Goal: Task Accomplishment & Management: Manage account settings

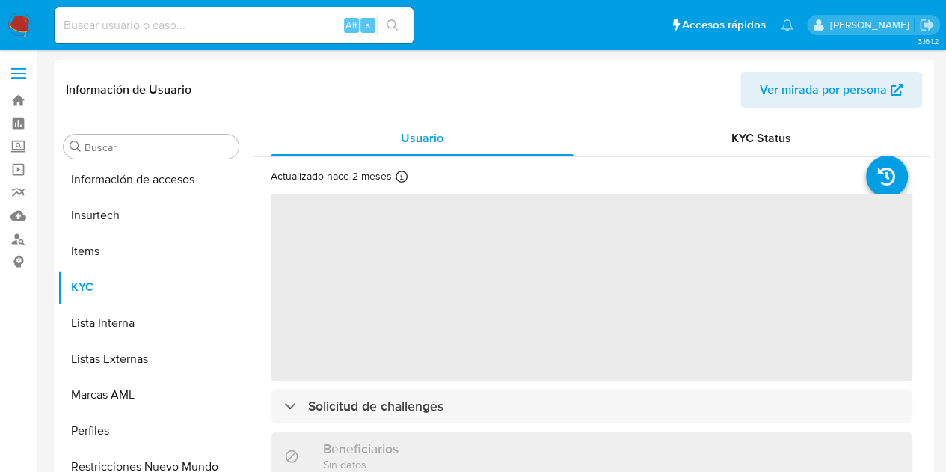
scroll to position [704, 0]
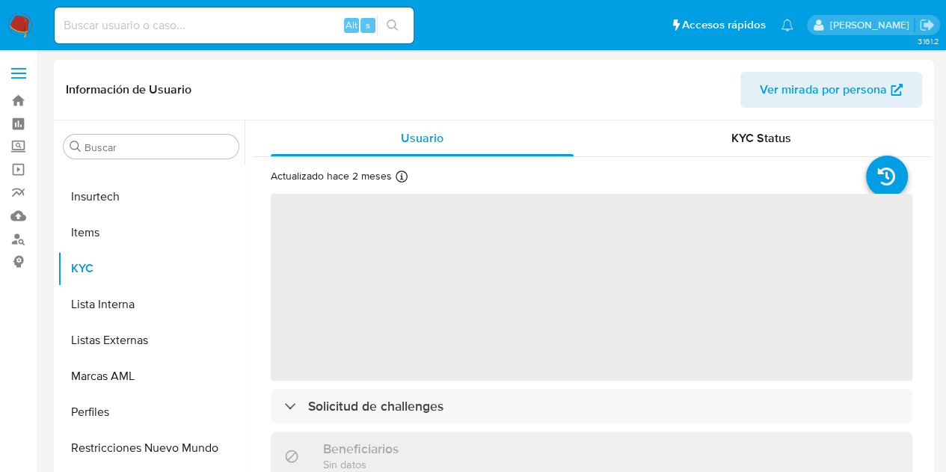
click at [476, 87] on header "Información de Usuario Ver mirada por persona" at bounding box center [494, 90] width 856 height 36
select select "10"
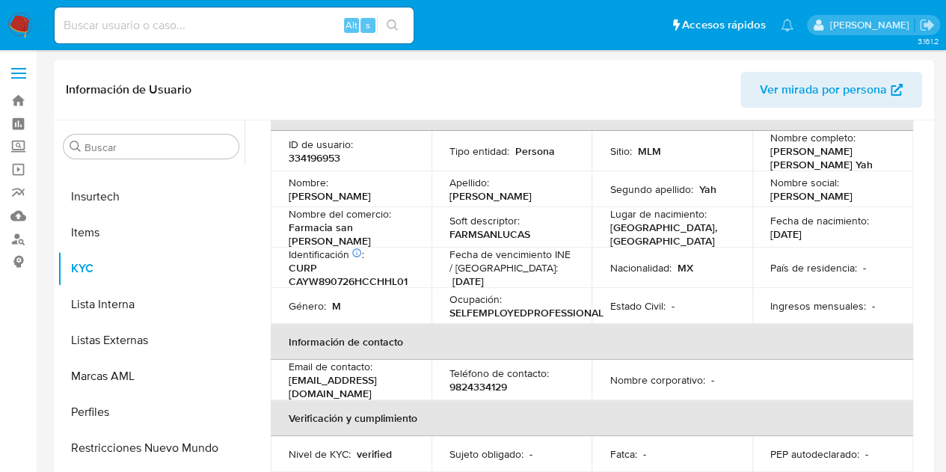
scroll to position [75, 0]
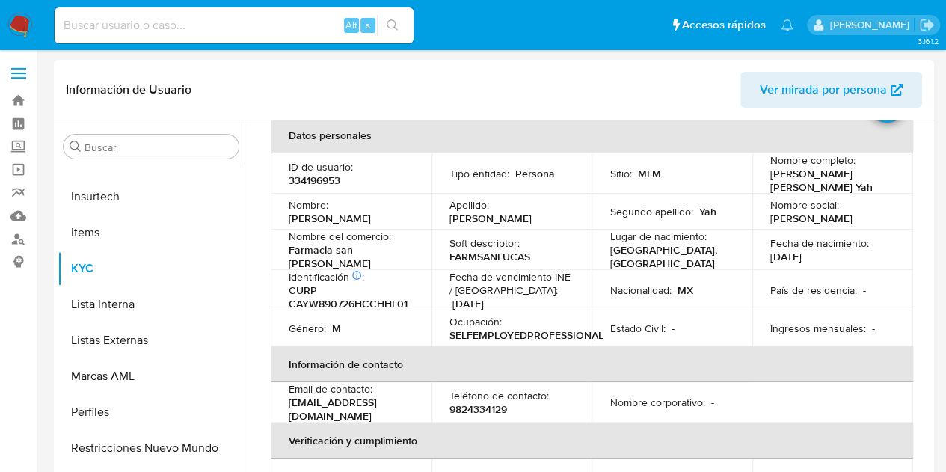
click at [624, 396] on p "Nombre corporativo :" at bounding box center [656, 402] width 95 height 13
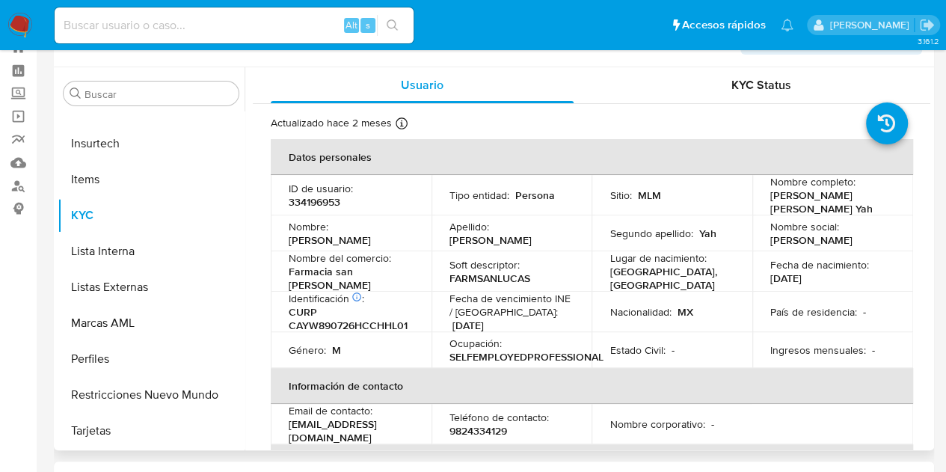
scroll to position [0, 0]
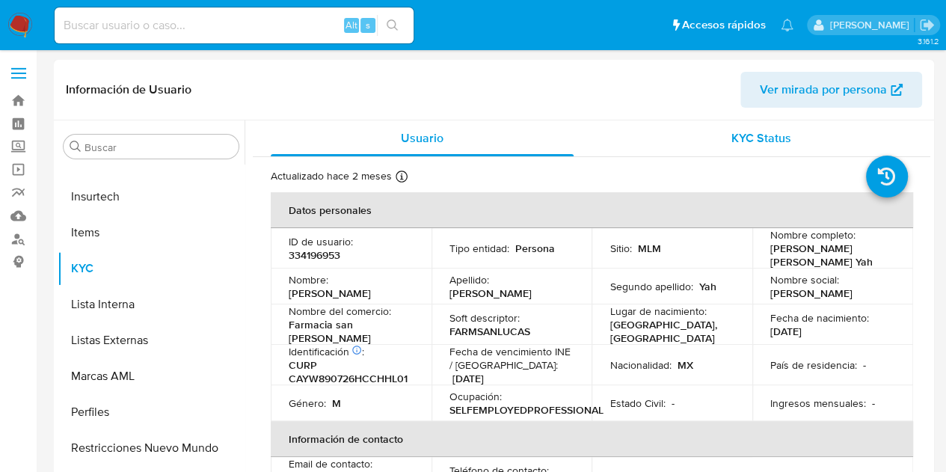
click at [752, 136] on span "KYC Status" at bounding box center [761, 137] width 60 height 17
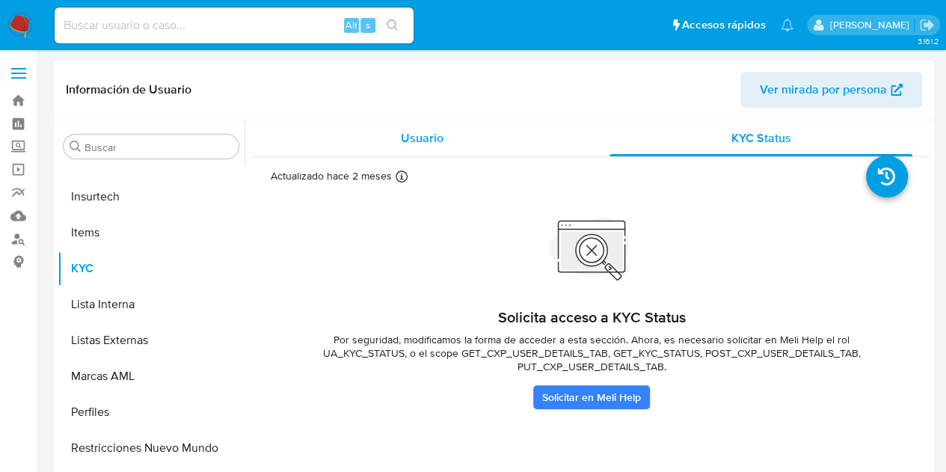
click at [417, 137] on span "Usuario" at bounding box center [422, 137] width 43 height 17
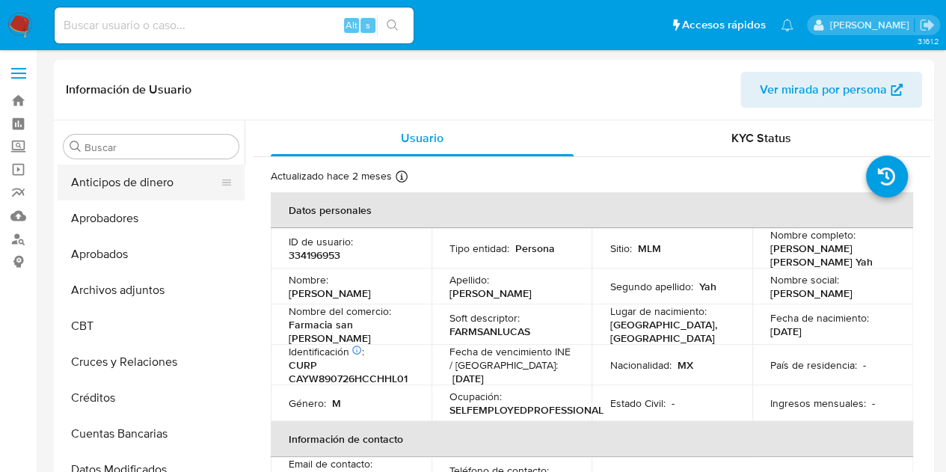
click at [128, 192] on button "Anticipos de dinero" at bounding box center [145, 182] width 175 height 36
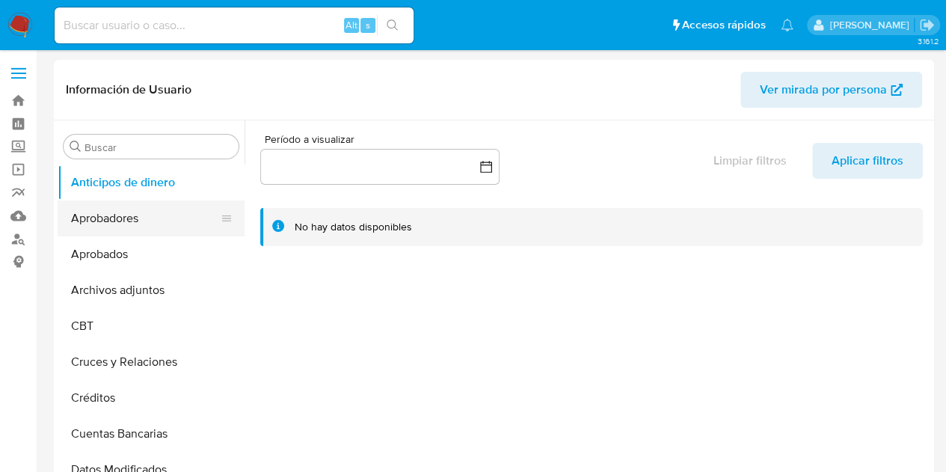
click at [117, 218] on button "Aprobadores" at bounding box center [145, 218] width 175 height 36
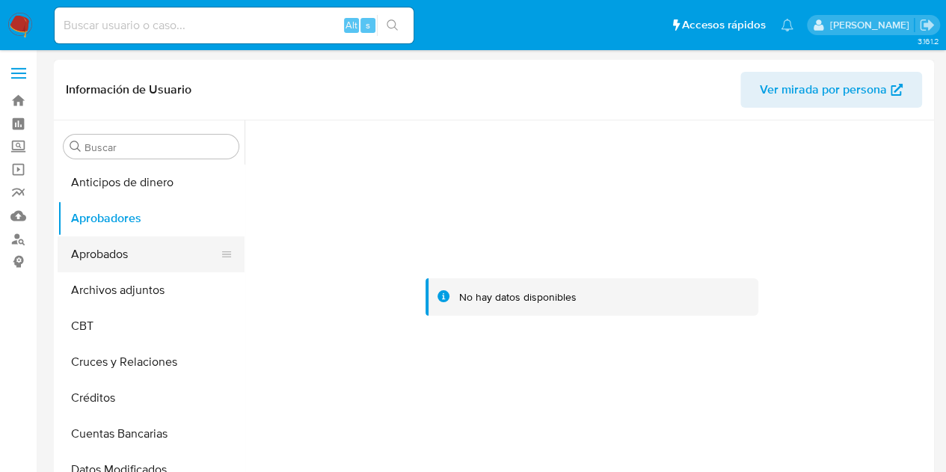
click at [133, 261] on button "Aprobados" at bounding box center [145, 254] width 175 height 36
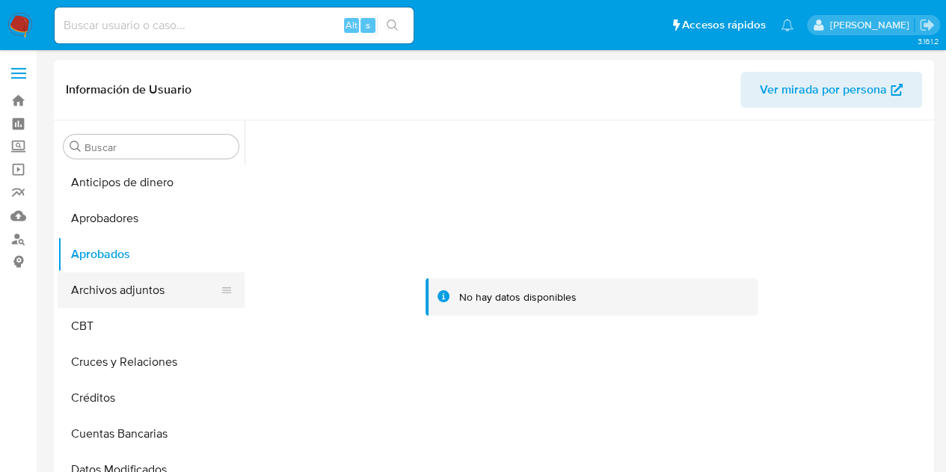
click at [147, 288] on button "Archivos adjuntos" at bounding box center [145, 290] width 175 height 36
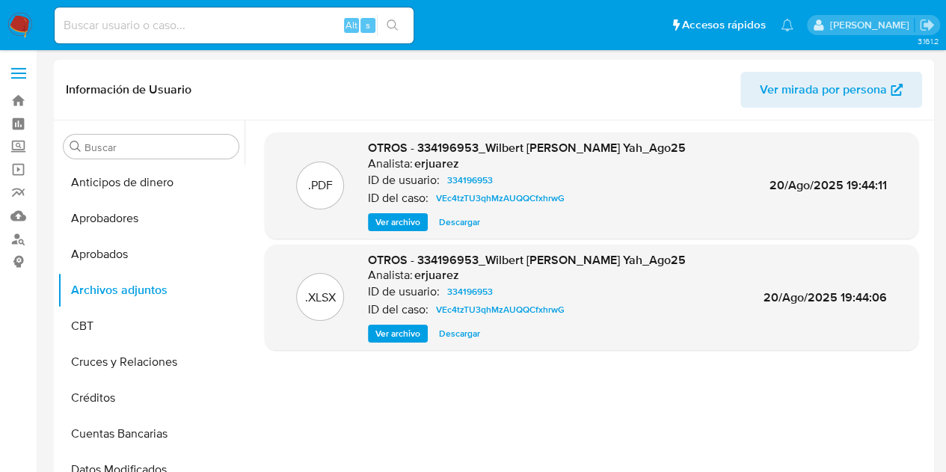
click at [378, 225] on span "Ver archivo" at bounding box center [397, 222] width 45 height 15
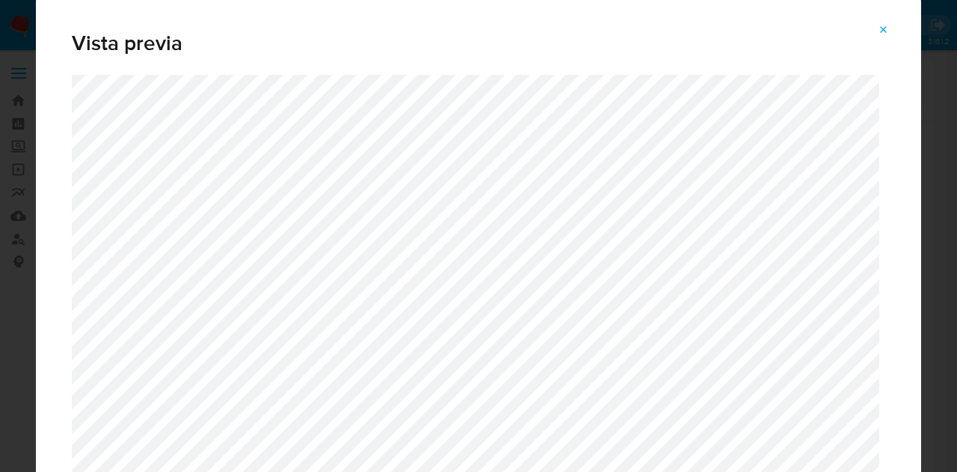
click at [888, 26] on icon "Attachment preview" at bounding box center [884, 30] width 12 height 12
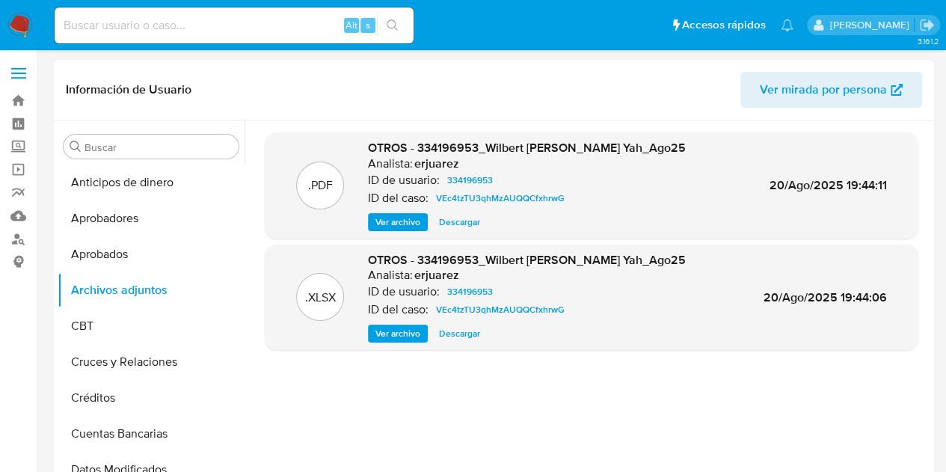
click at [398, 331] on span "Ver archivo" at bounding box center [397, 333] width 45 height 15
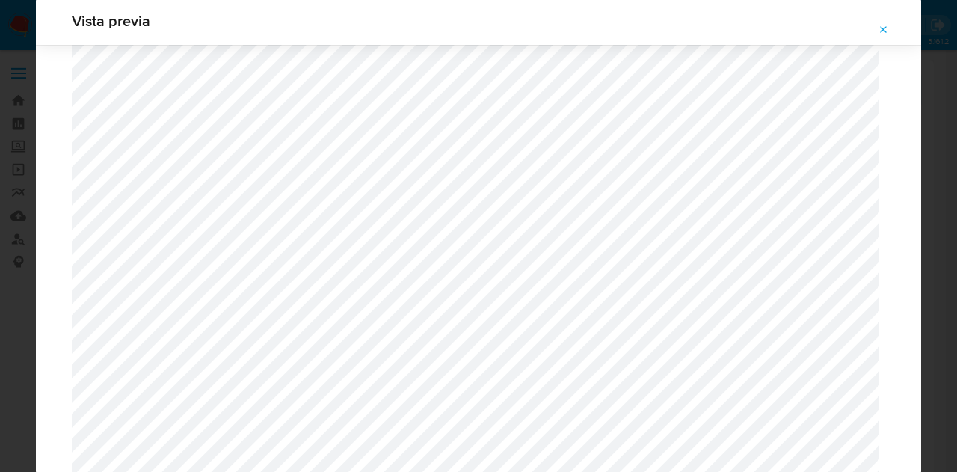
scroll to position [681, 0]
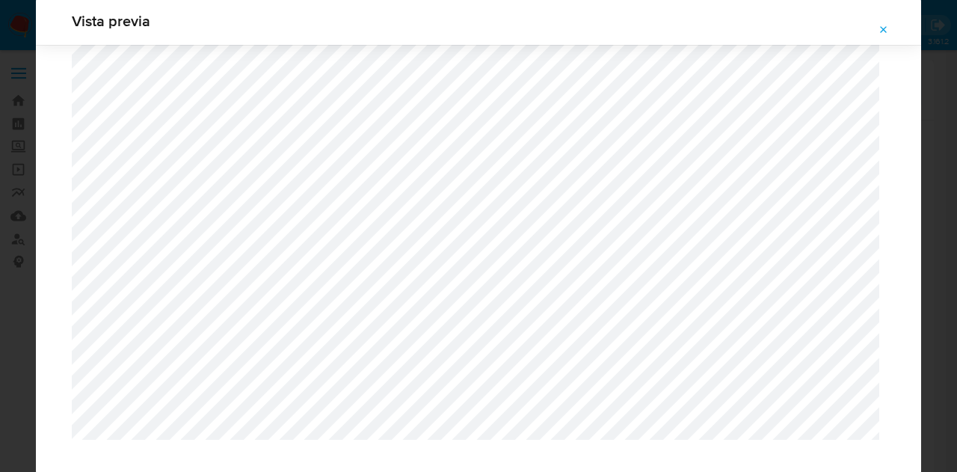
click at [887, 30] on icon "Attachment preview" at bounding box center [884, 30] width 12 height 12
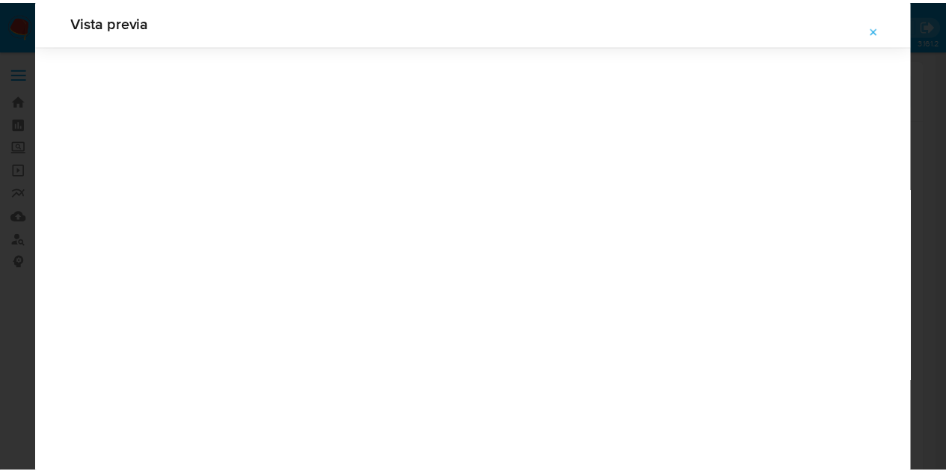
scroll to position [48, 0]
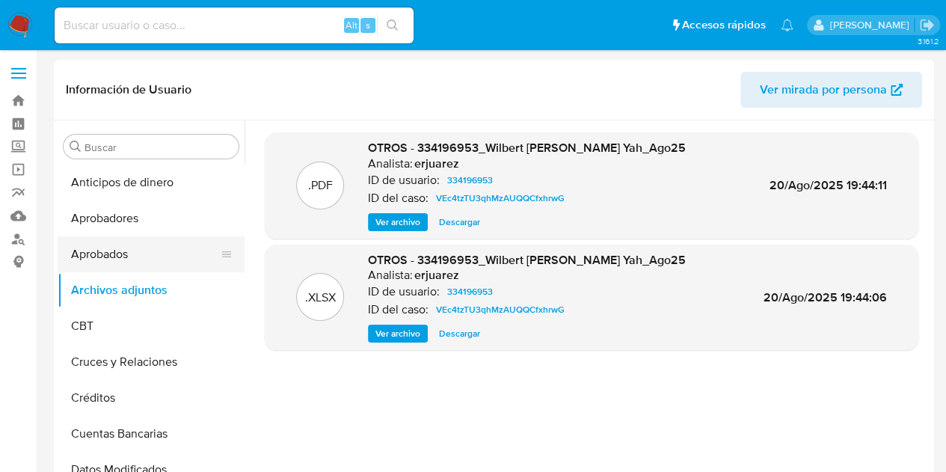
click at [123, 255] on button "Aprobados" at bounding box center [145, 254] width 175 height 36
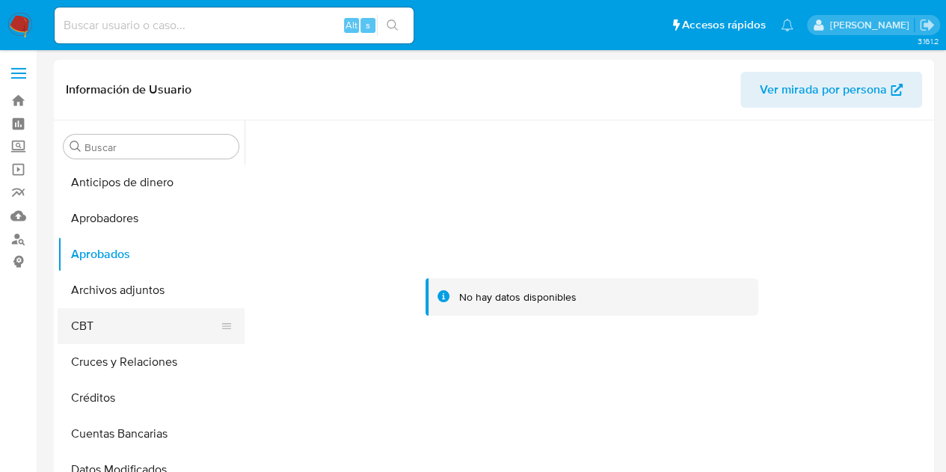
click at [103, 334] on button "CBT" at bounding box center [145, 326] width 175 height 36
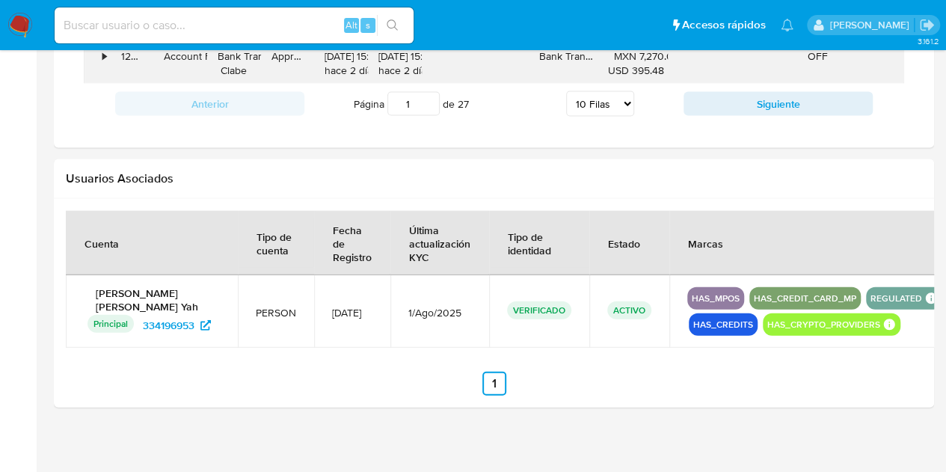
scroll to position [1519, 0]
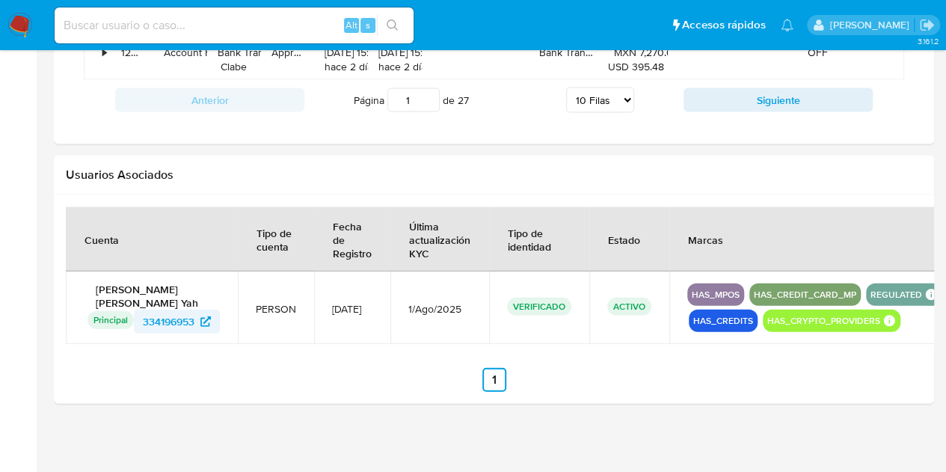
click at [172, 310] on span "334196953" at bounding box center [169, 322] width 52 height 24
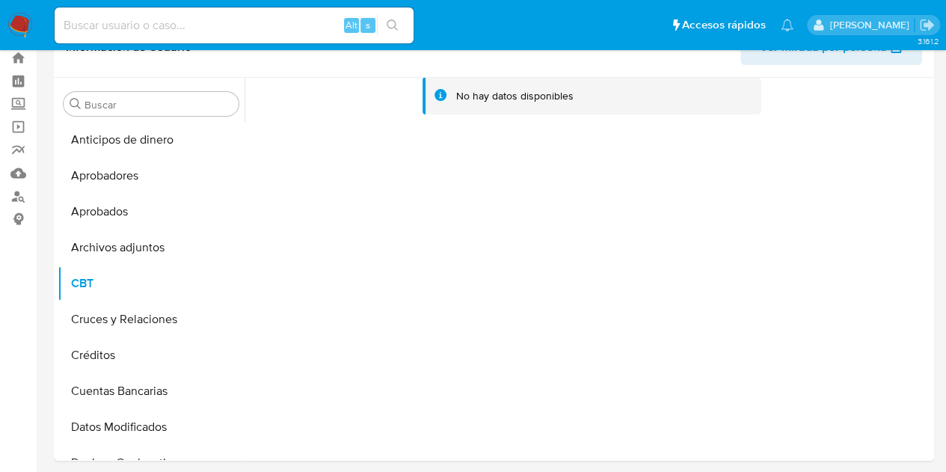
scroll to position [0, 0]
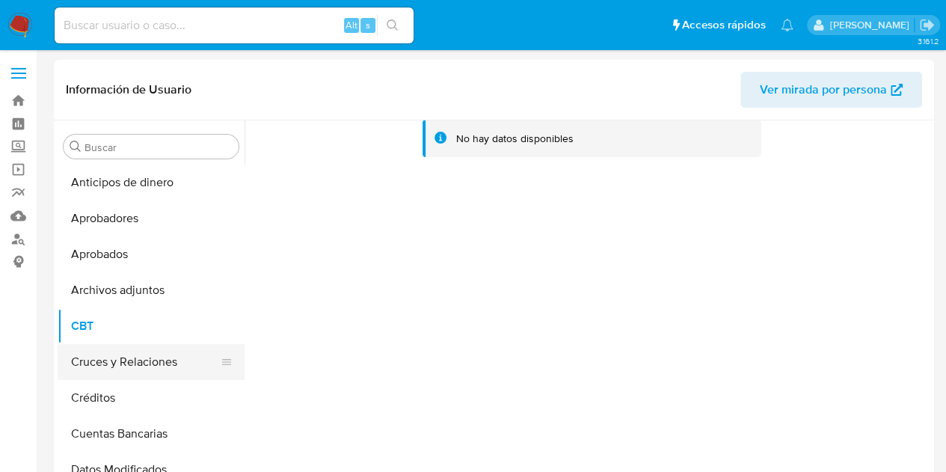
click at [105, 363] on button "Cruces y Relaciones" at bounding box center [145, 362] width 175 height 36
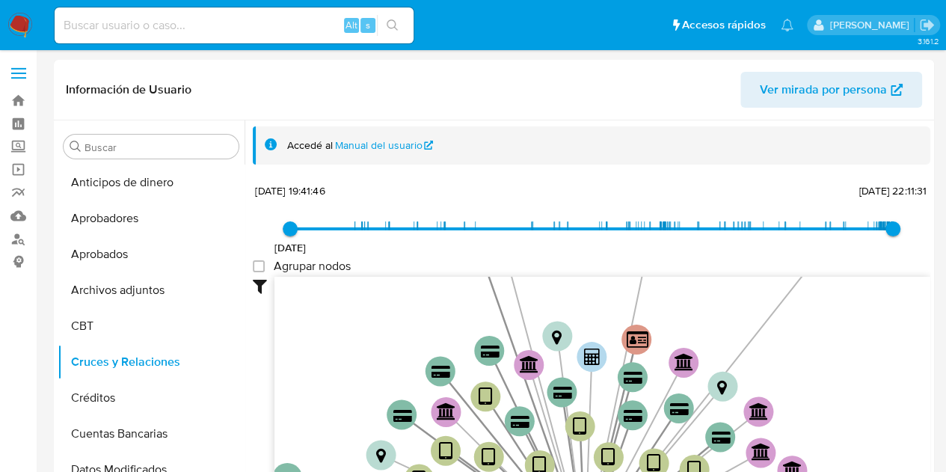
scroll to position [54, 0]
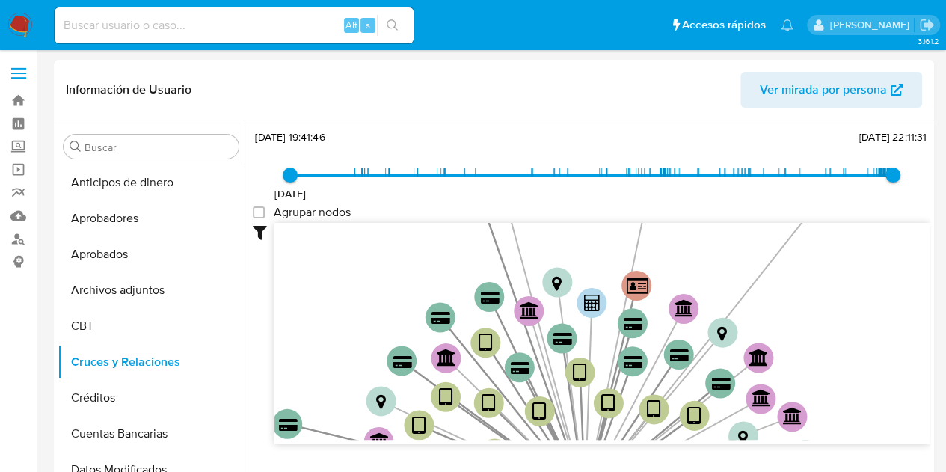
click at [356, 27] on span "Alt" at bounding box center [351, 25] width 12 height 14
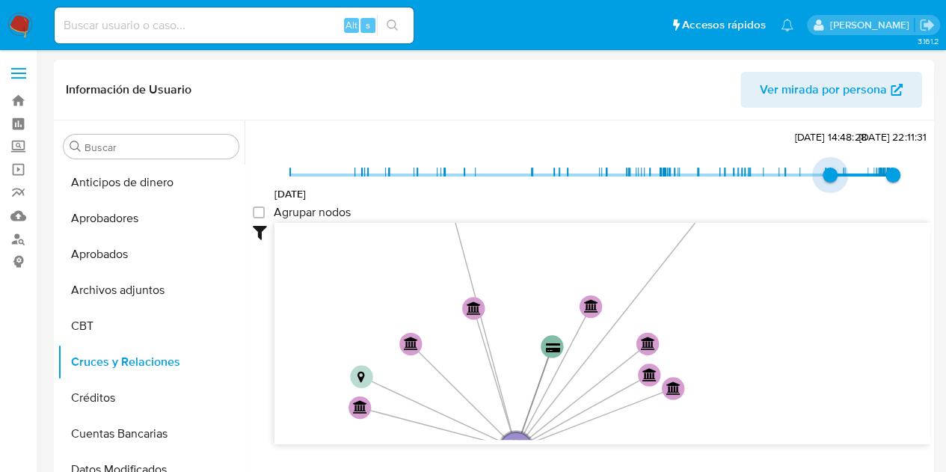
drag, startPoint x: 293, startPoint y: 176, endPoint x: 826, endPoint y: 175, distance: 533.1
click at [828, 178] on span "27/3/2025, 14:48:28" at bounding box center [829, 174] width 15 height 15
click at [833, 173] on span "27/3/2025, 14:48:28" at bounding box center [829, 174] width 15 height 15
click at [828, 173] on span "27/3/2025, 14:48:28" at bounding box center [829, 174] width 15 height 15
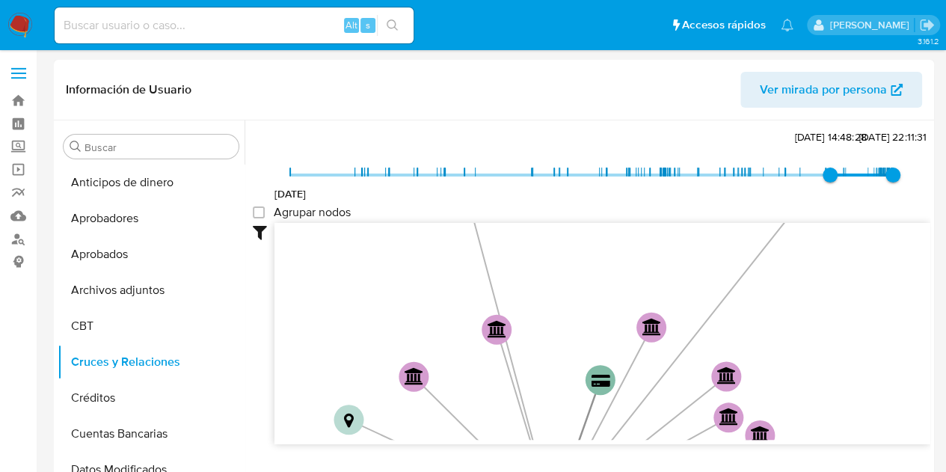
type input "1604022106000"
click at [293, 190] on span "29/10/2020" at bounding box center [290, 193] width 32 height 15
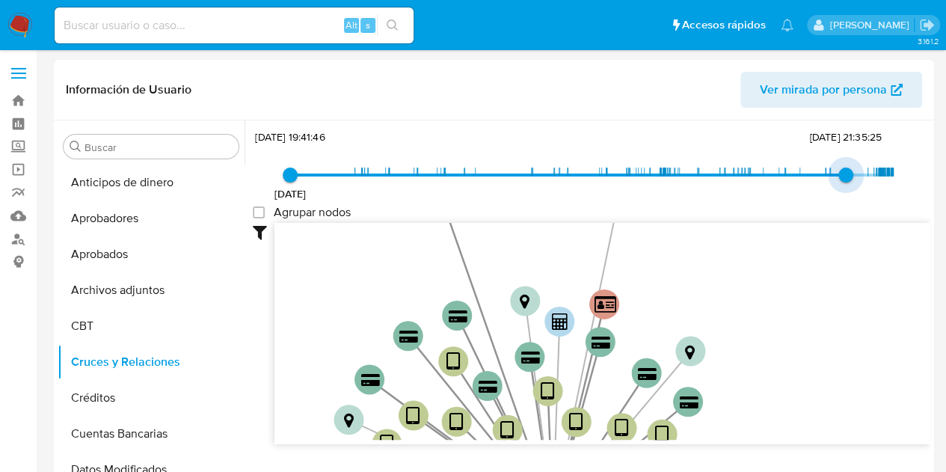
click at [846, 173] on span "29/10/2020 29/10/2020, 19:41:46 11/5/2025, 21:35:25" at bounding box center [591, 175] width 603 height 22
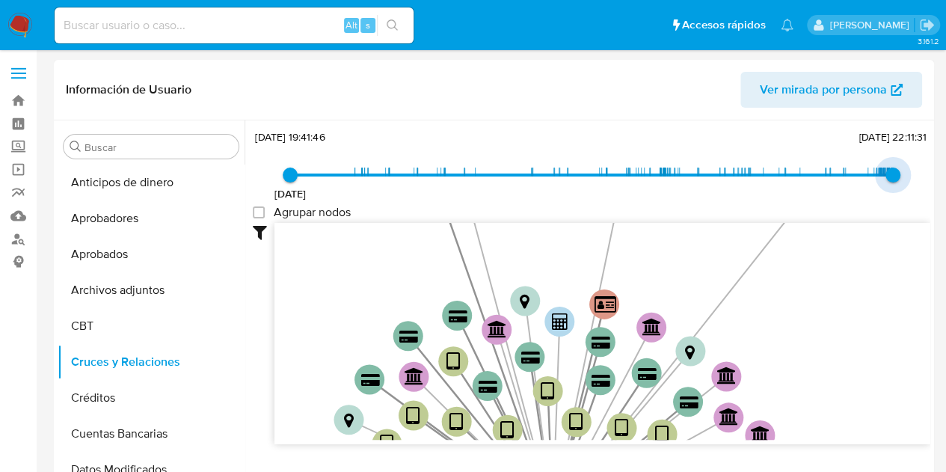
drag, startPoint x: 843, startPoint y: 171, endPoint x: 900, endPoint y: 171, distance: 56.8
click at [900, 171] on span "29/9/2025, 22:11:31" at bounding box center [892, 174] width 15 height 15
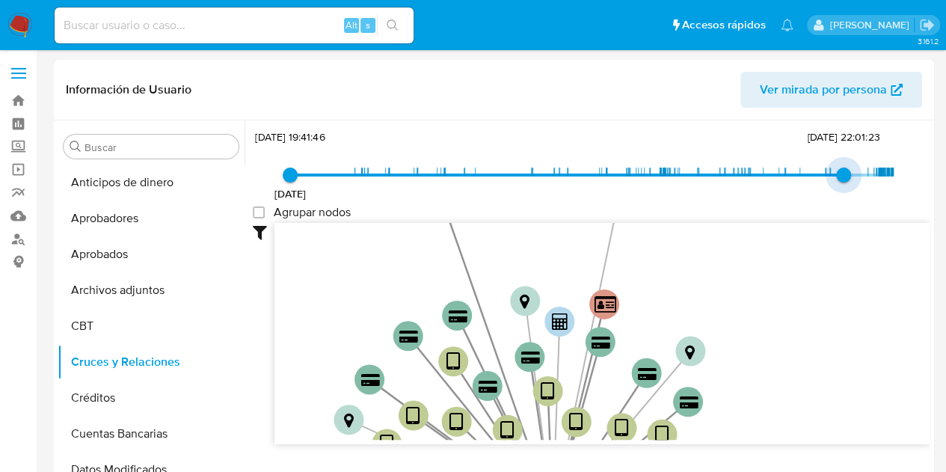
click at [837, 170] on span "29/10/2020 29/10/2020, 19:41:46 5/5/2025, 22:01:23" at bounding box center [591, 175] width 603 height 22
type input "1759205491000"
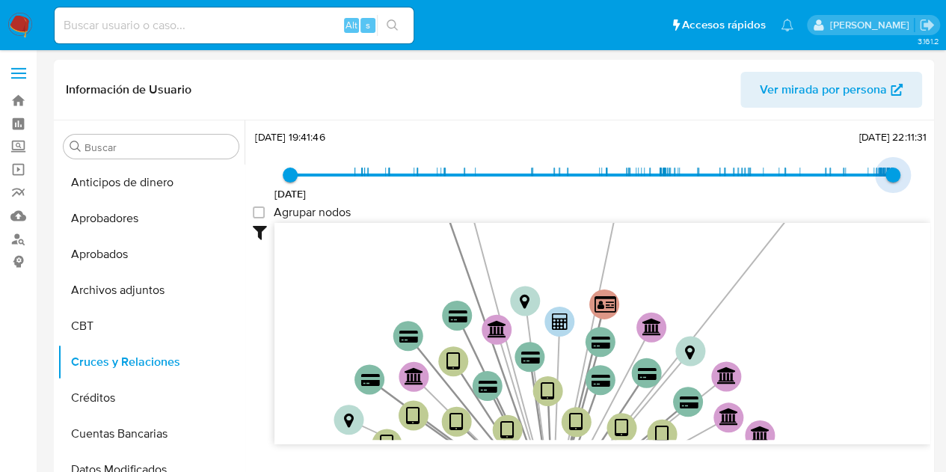
drag, startPoint x: 841, startPoint y: 173, endPoint x: 896, endPoint y: 175, distance: 54.6
click at [896, 175] on span "29/9/2025, 22:11:31" at bounding box center [892, 174] width 15 height 15
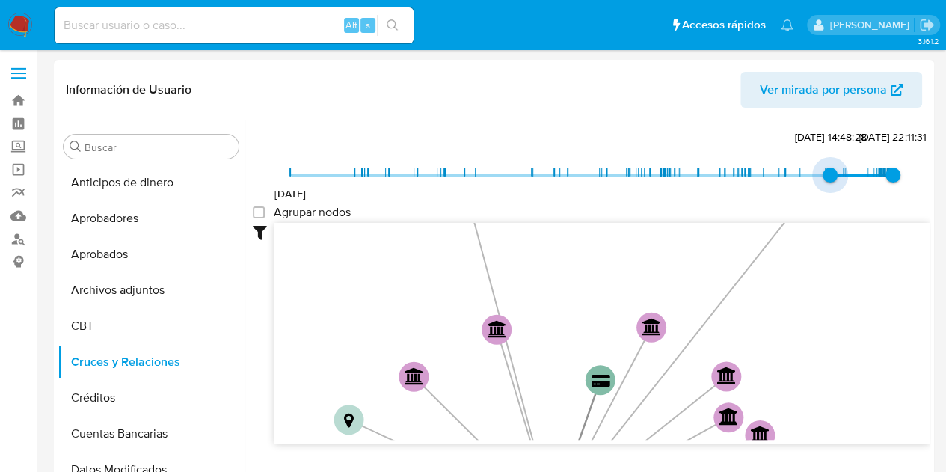
type input "1746504083000"
drag, startPoint x: 294, startPoint y: 172, endPoint x: 833, endPoint y: 167, distance: 539.1
click at [836, 168] on span "5/5/2025, 22:01:23" at bounding box center [843, 174] width 15 height 15
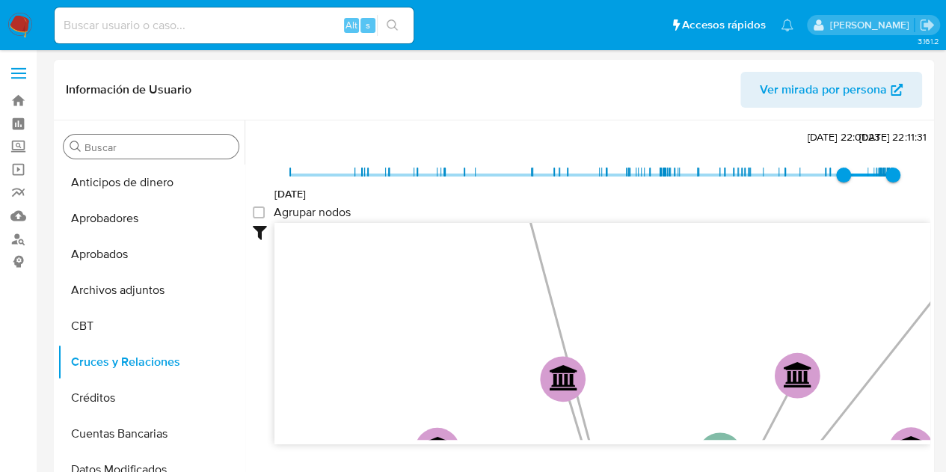
click at [120, 147] on input "Buscar" at bounding box center [158, 147] width 148 height 13
click at [16, 95] on link "Bandeja" at bounding box center [89, 100] width 178 height 23
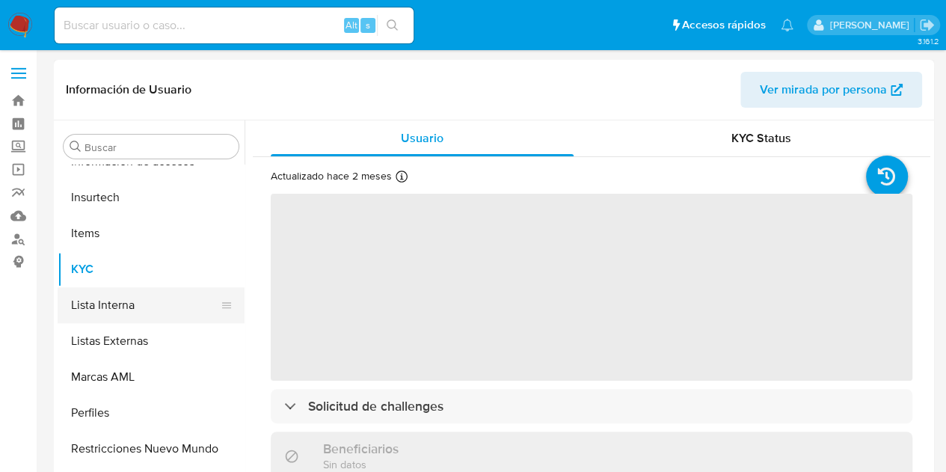
scroll to position [704, 0]
select select "10"
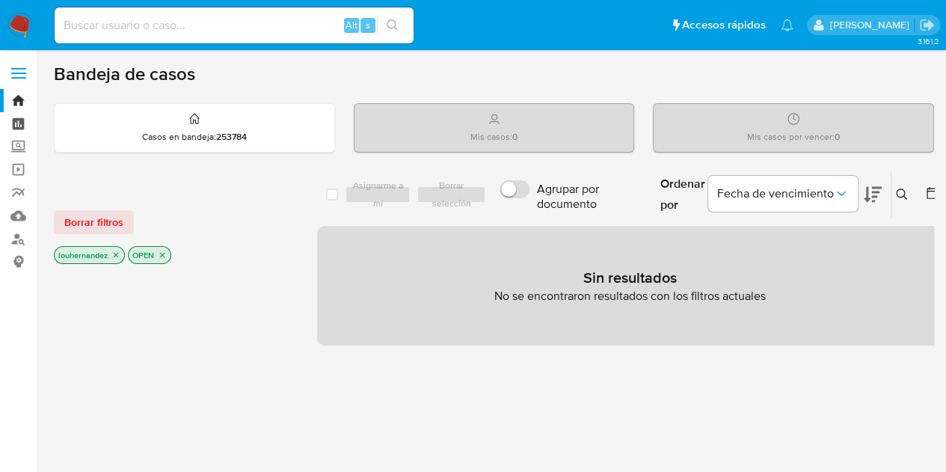
click at [14, 123] on link "Tablero" at bounding box center [89, 123] width 178 height 23
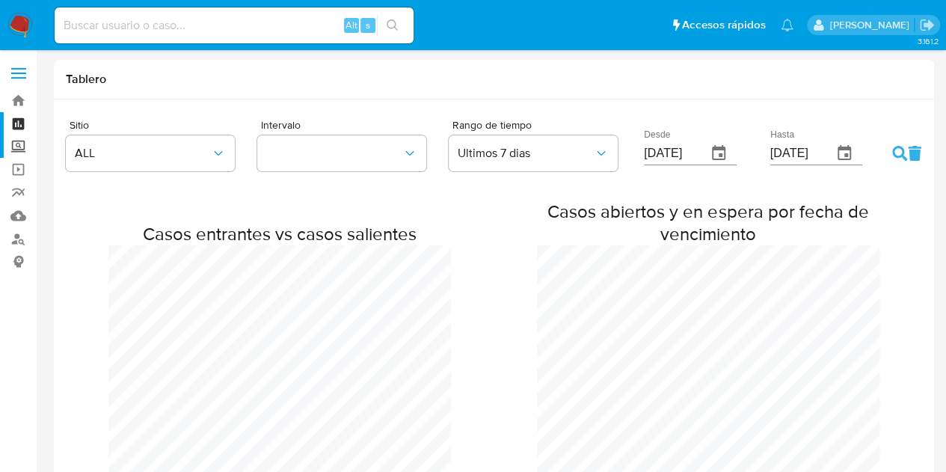
click at [21, 144] on label "Screening" at bounding box center [89, 146] width 178 height 23
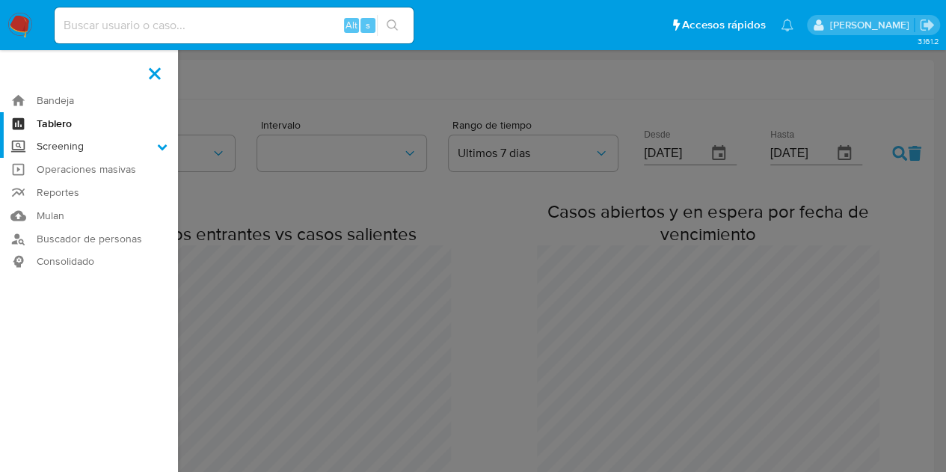
click at [0, 0] on input "Screening" at bounding box center [0, 0] width 0 height 0
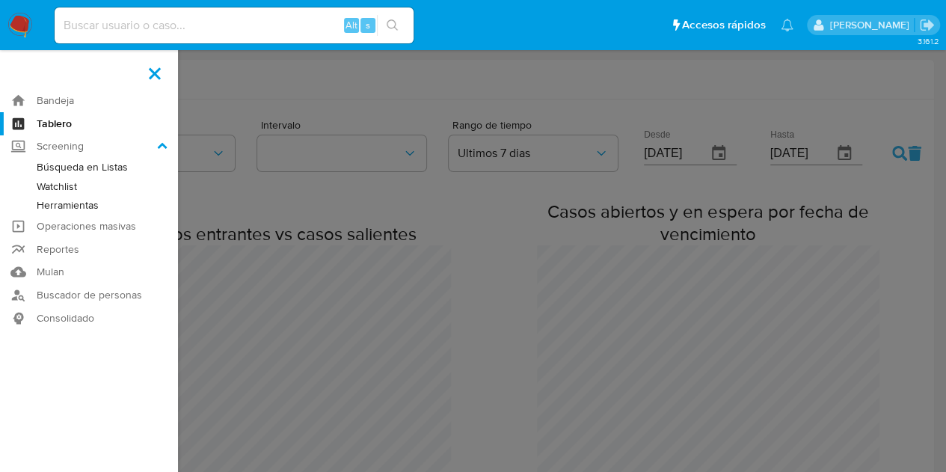
click at [65, 168] on link "Búsqueda en Listas" at bounding box center [89, 167] width 178 height 19
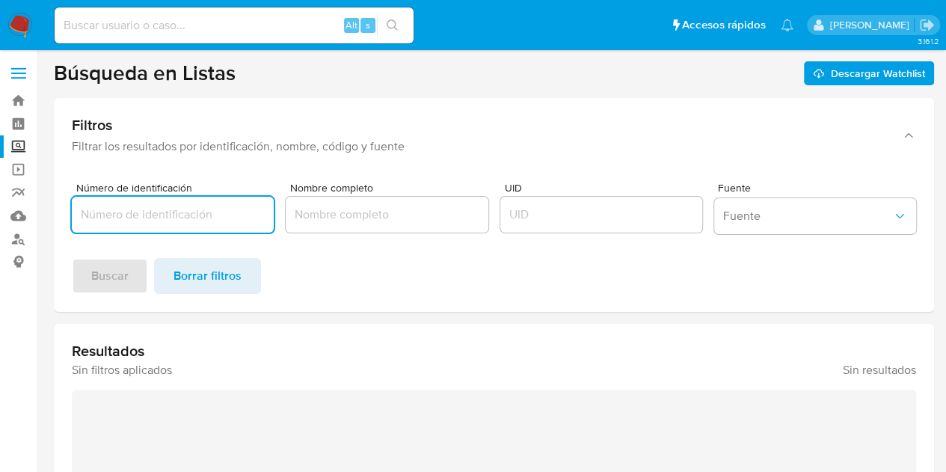
click at [147, 221] on input "Número de identificación" at bounding box center [173, 214] width 202 height 19
click at [16, 118] on link "Tablero" at bounding box center [89, 123] width 178 height 23
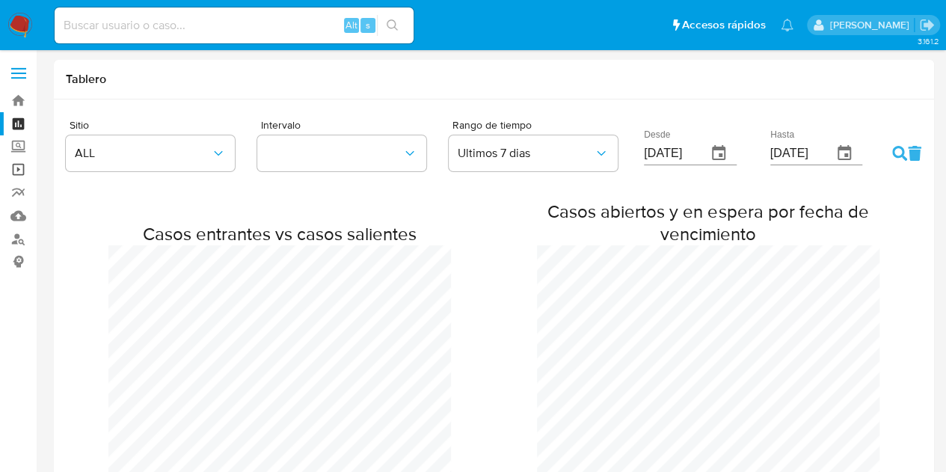
click at [19, 173] on link "Operaciones masivas" at bounding box center [89, 169] width 178 height 23
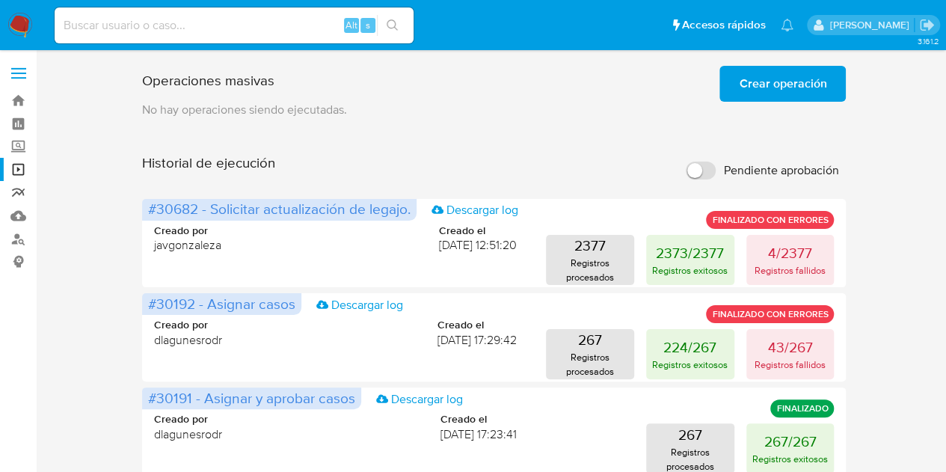
click at [21, 194] on link "Reportes" at bounding box center [89, 192] width 178 height 23
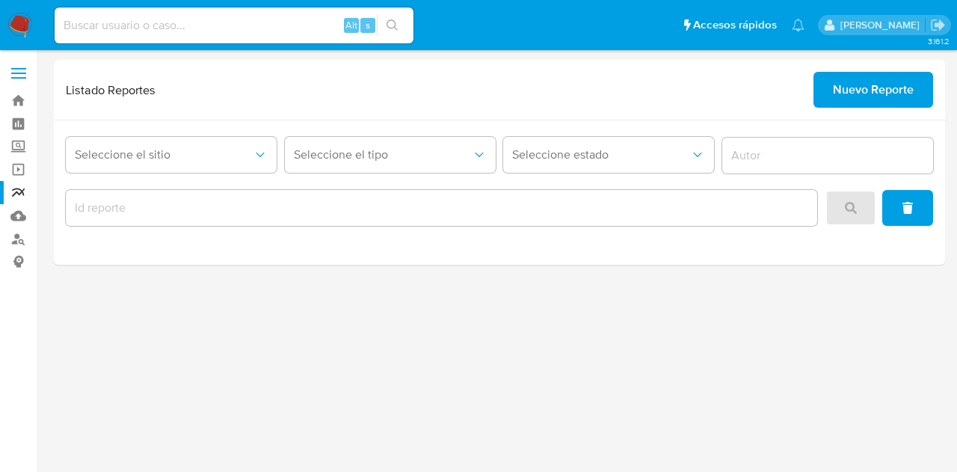
click at [20, 22] on img at bounding box center [19, 25] width 25 height 25
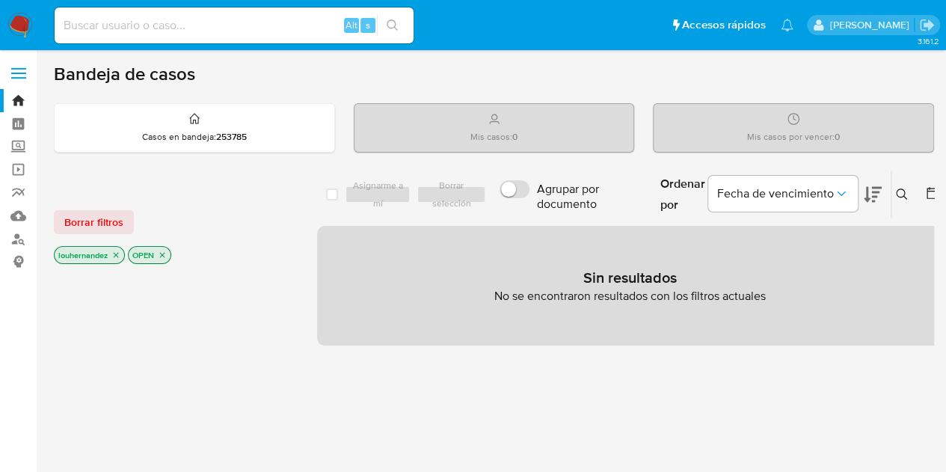
click at [115, 250] on icon "close-filter" at bounding box center [115, 254] width 9 height 9
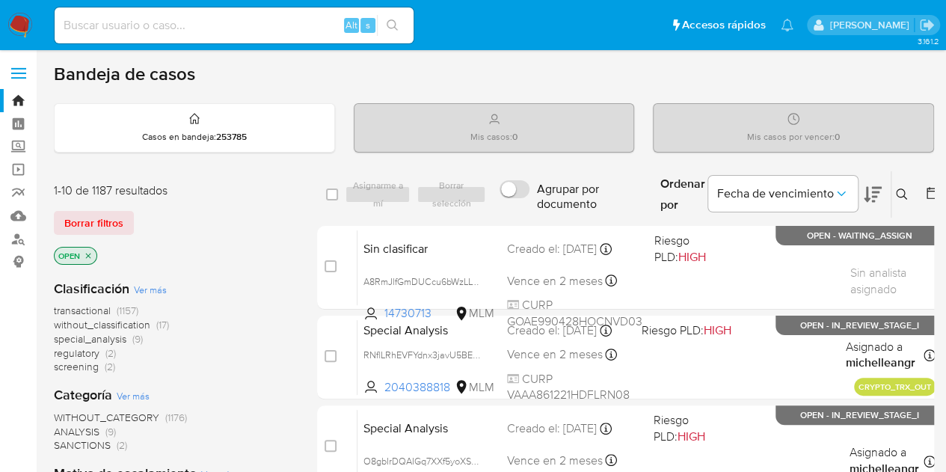
click at [908, 192] on button at bounding box center [903, 194] width 25 height 18
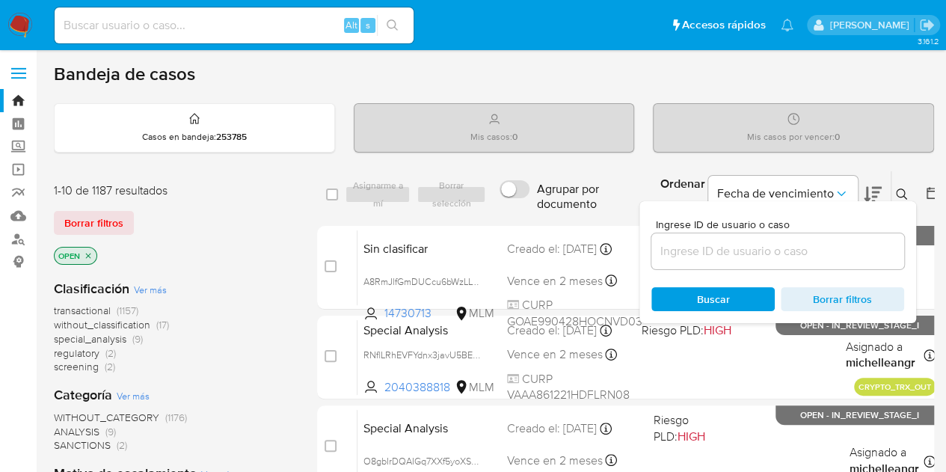
click at [766, 243] on input at bounding box center [777, 251] width 253 height 19
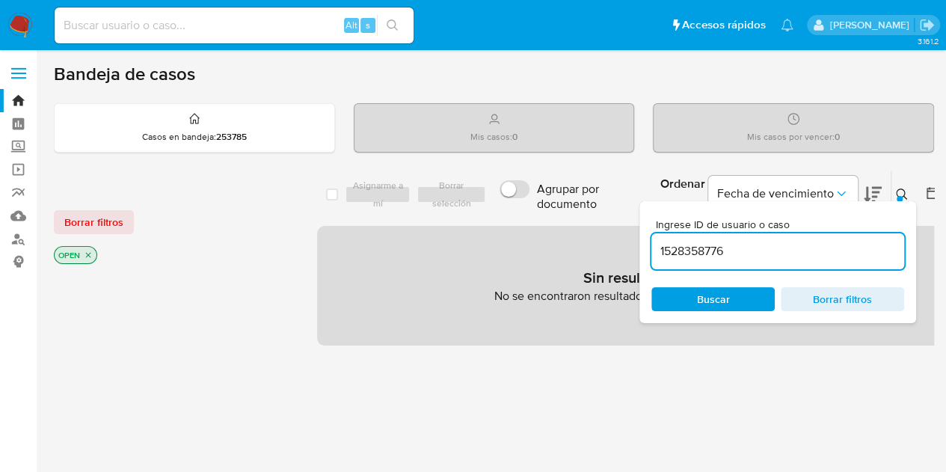
click at [735, 295] on span "Buscar" at bounding box center [713, 299] width 102 height 21
drag, startPoint x: 745, startPoint y: 253, endPoint x: 627, endPoint y: 242, distance: 118.7
click at [627, 242] on div "select-all-cases-checkbox Asignarme a mí Borrar selección Agrupar por documento…" at bounding box center [630, 257] width 626 height 175
click at [742, 253] on input "1528358776" at bounding box center [777, 251] width 253 height 19
type input "1528358776"
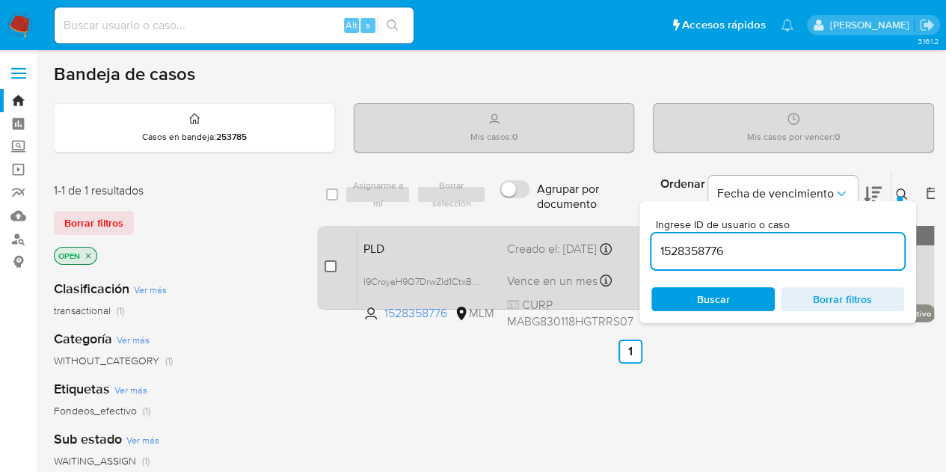
click at [329, 263] on input "checkbox" at bounding box center [330, 266] width 12 height 12
checkbox input "true"
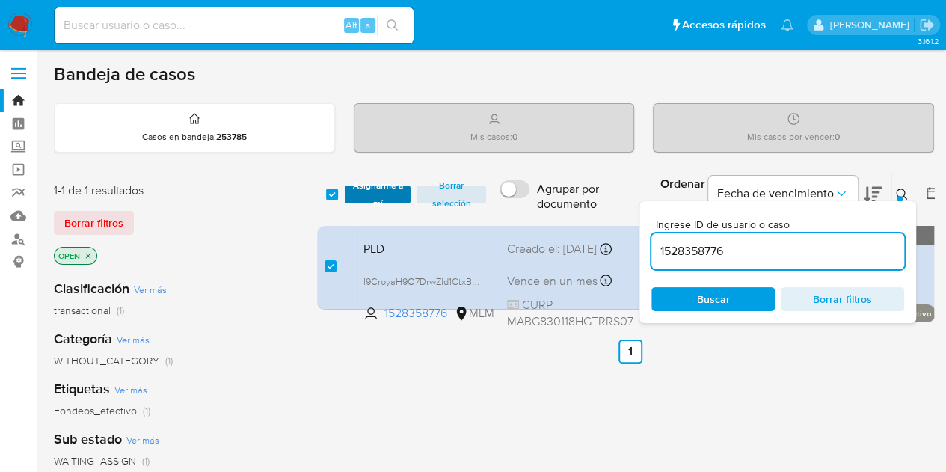
click at [367, 191] on span "Asignarme a mí" at bounding box center [378, 194] width 52 height 15
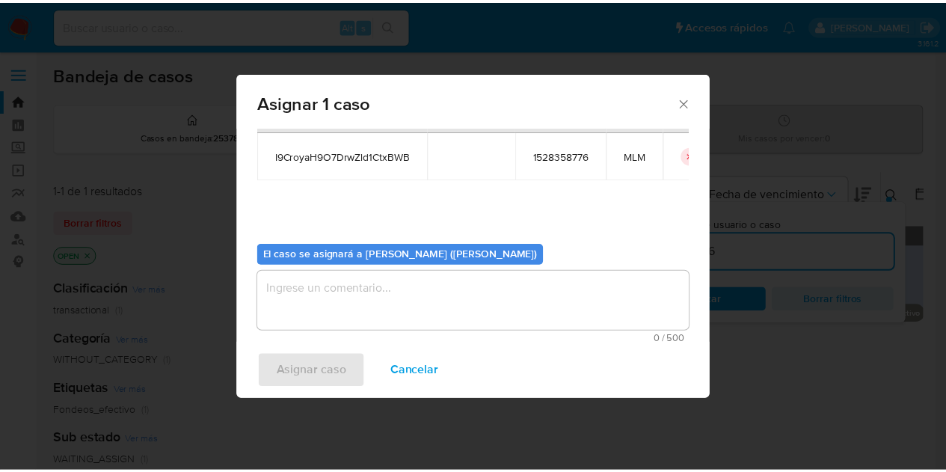
scroll to position [76, 0]
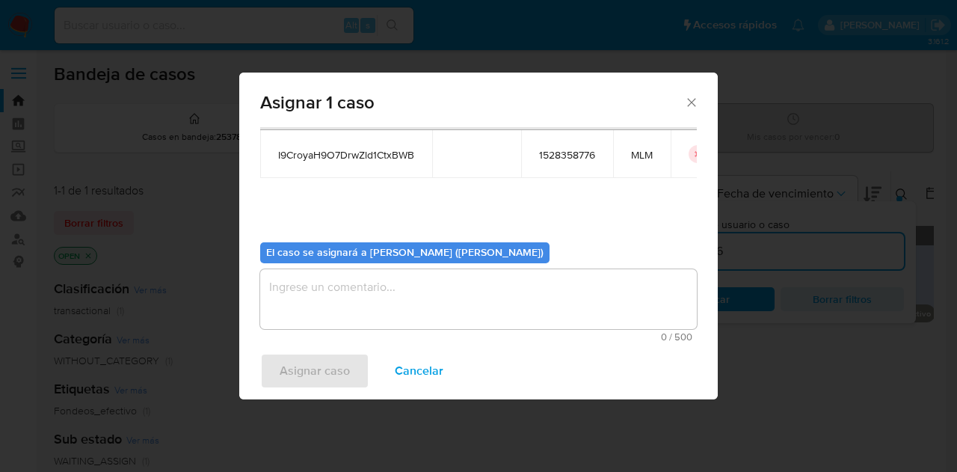
click at [419, 288] on textarea "assign-modal" at bounding box center [478, 299] width 437 height 60
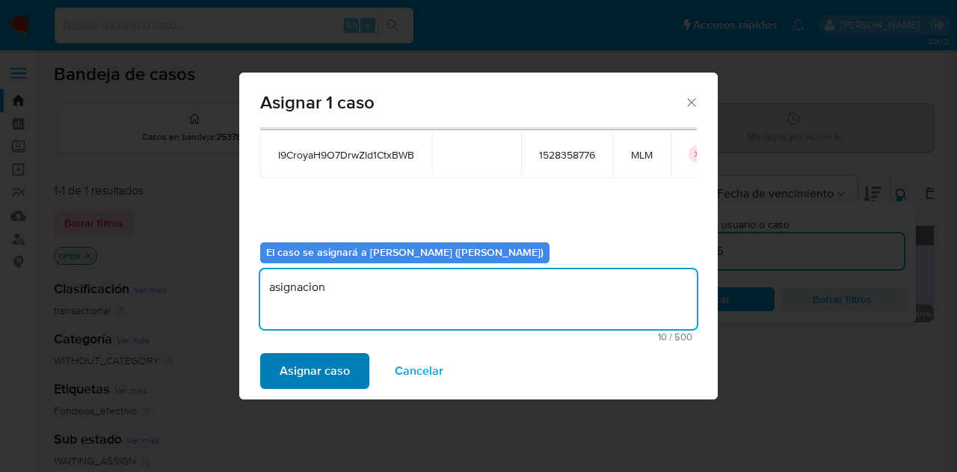
type textarea "asignacion"
click at [326, 371] on span "Asignar caso" at bounding box center [315, 370] width 70 height 33
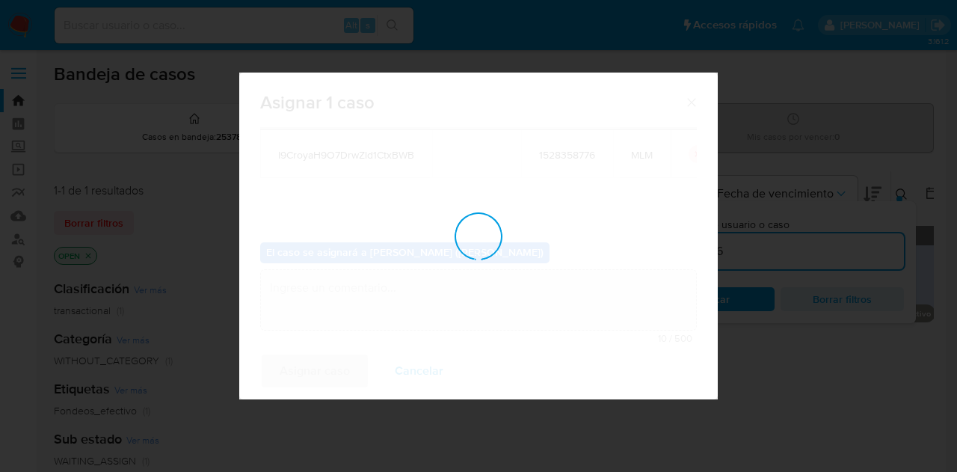
checkbox input "false"
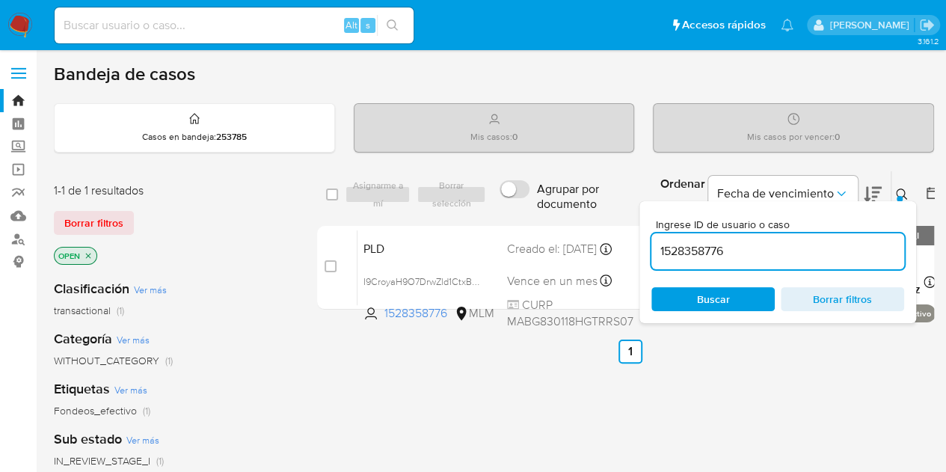
click at [22, 29] on img at bounding box center [19, 25] width 25 height 25
